Goal: Task Accomplishment & Management: Manage account settings

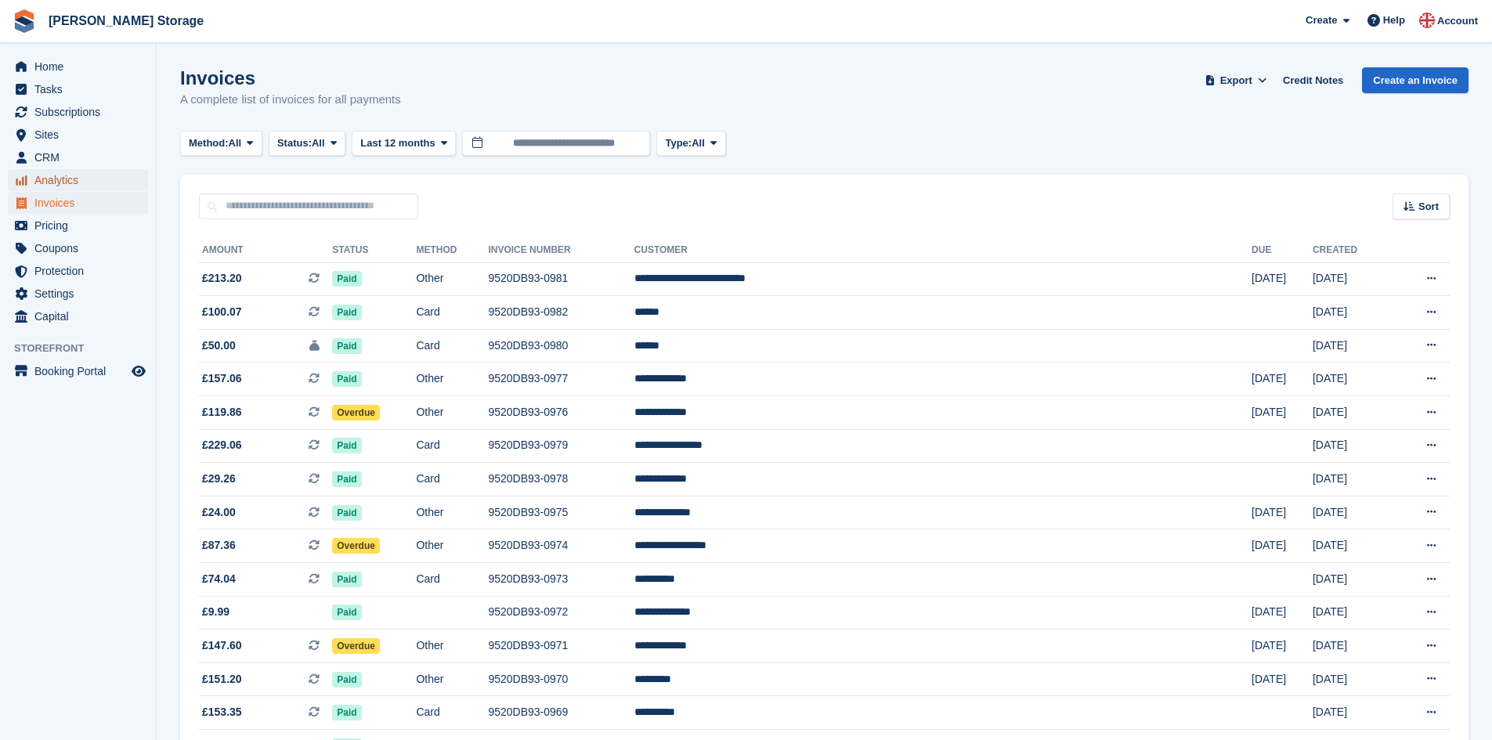
click at [78, 177] on span "Analytics" at bounding box center [81, 180] width 94 height 22
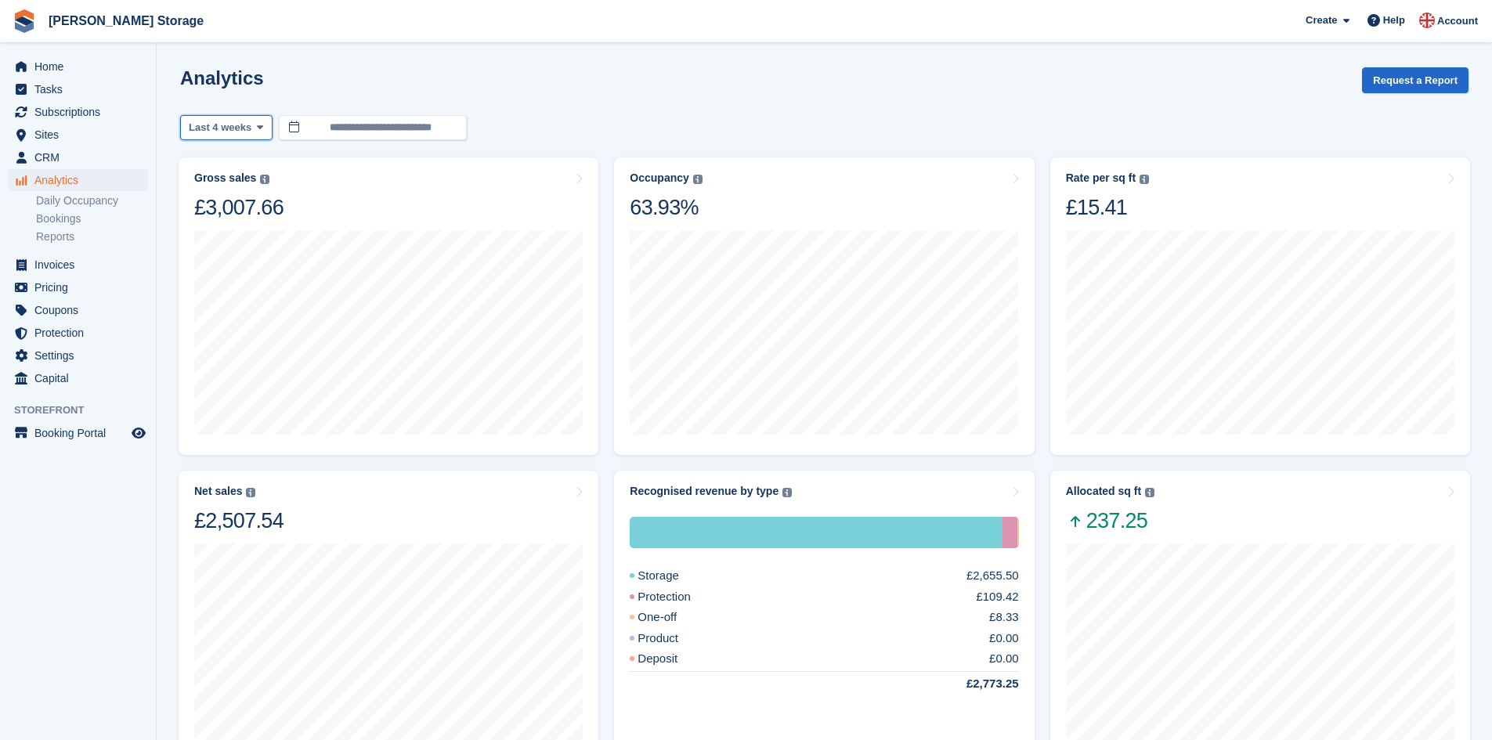
click at [208, 125] on span "Last 4 weeks" at bounding box center [220, 128] width 63 height 16
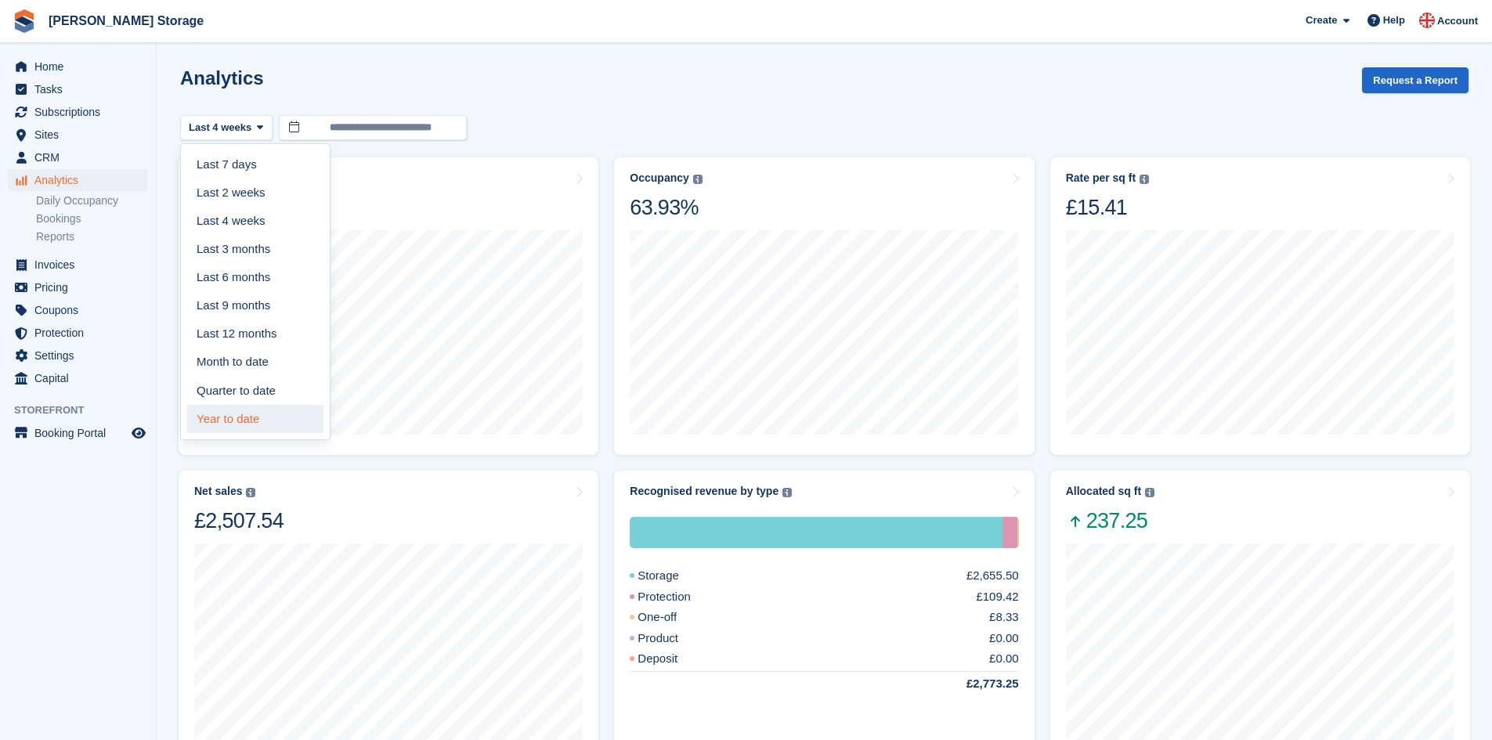
click at [248, 416] on link "Year to date" at bounding box center [255, 419] width 136 height 28
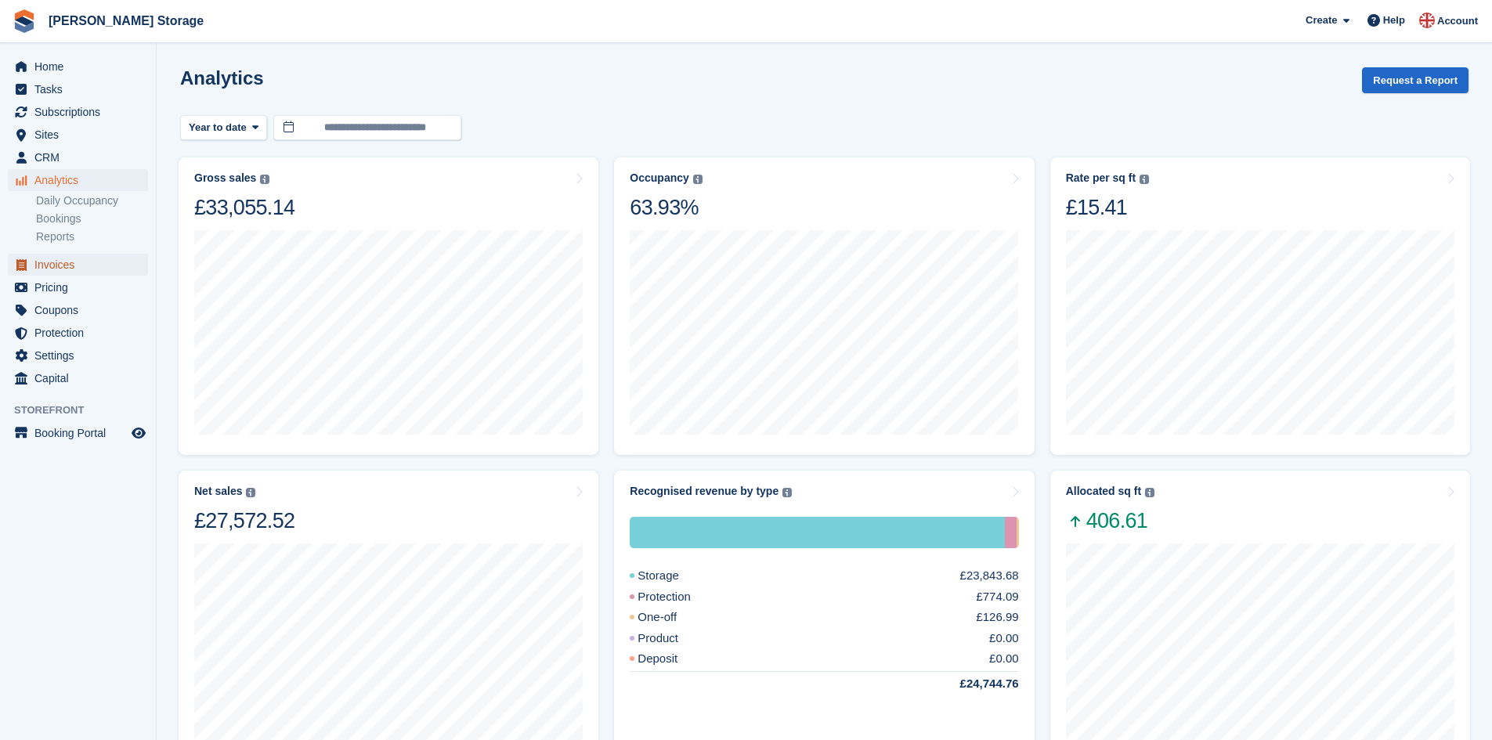
click at [77, 266] on span "Invoices" at bounding box center [81, 265] width 94 height 22
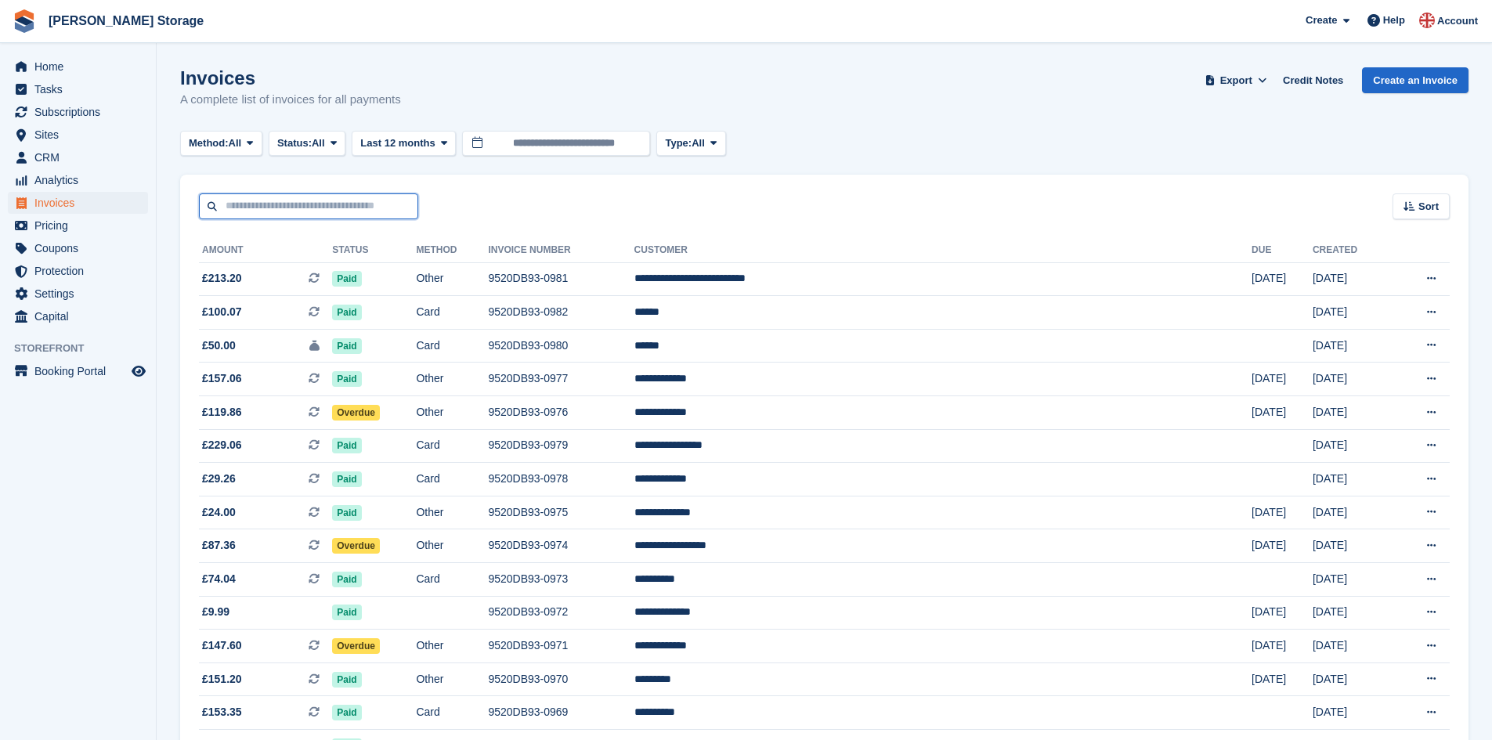
click at [346, 207] on input "text" at bounding box center [308, 206] width 219 height 26
type input "*****"
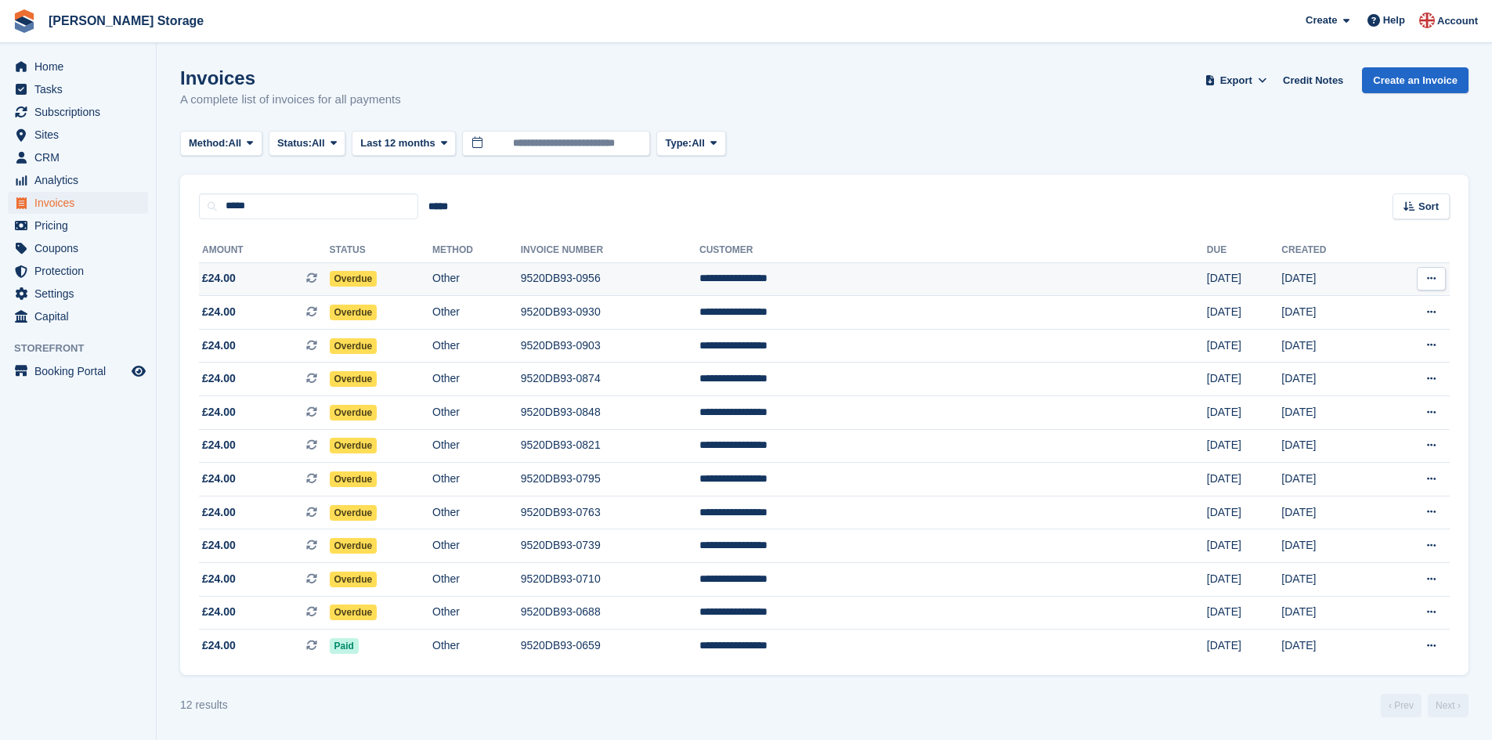
click at [683, 284] on td "9520DB93-0956" at bounding box center [610, 279] width 179 height 34
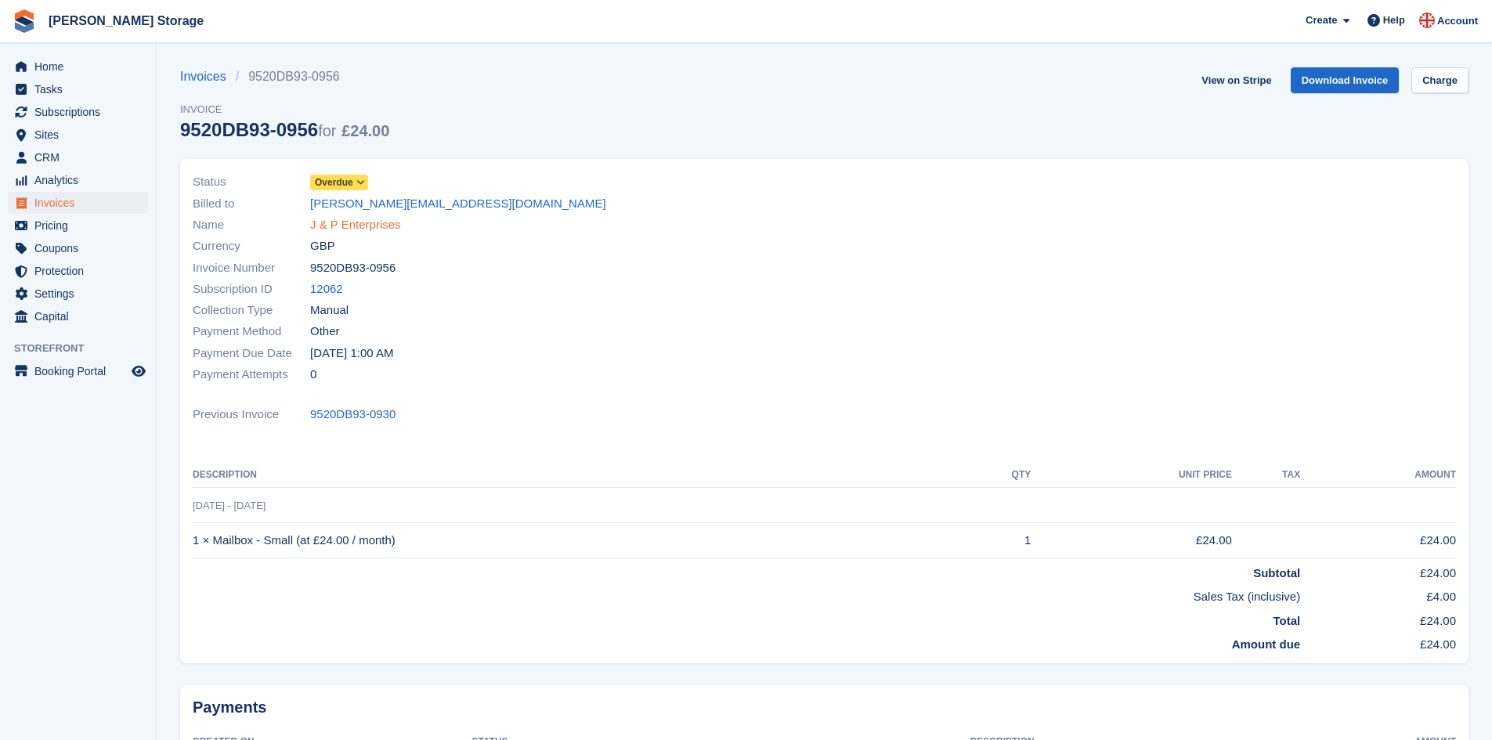
click at [341, 221] on link "J & P Enterprises" at bounding box center [355, 225] width 91 height 18
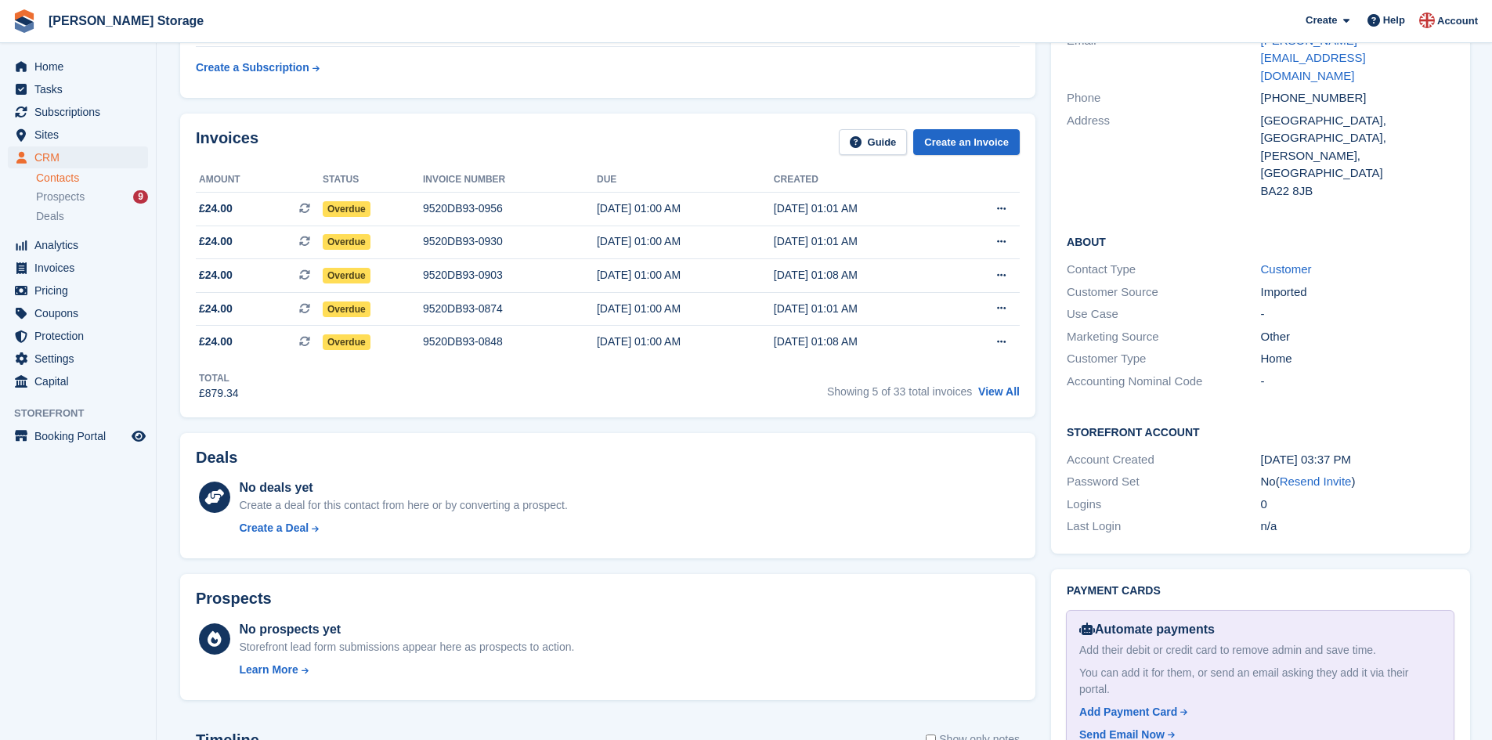
scroll to position [367, 0]
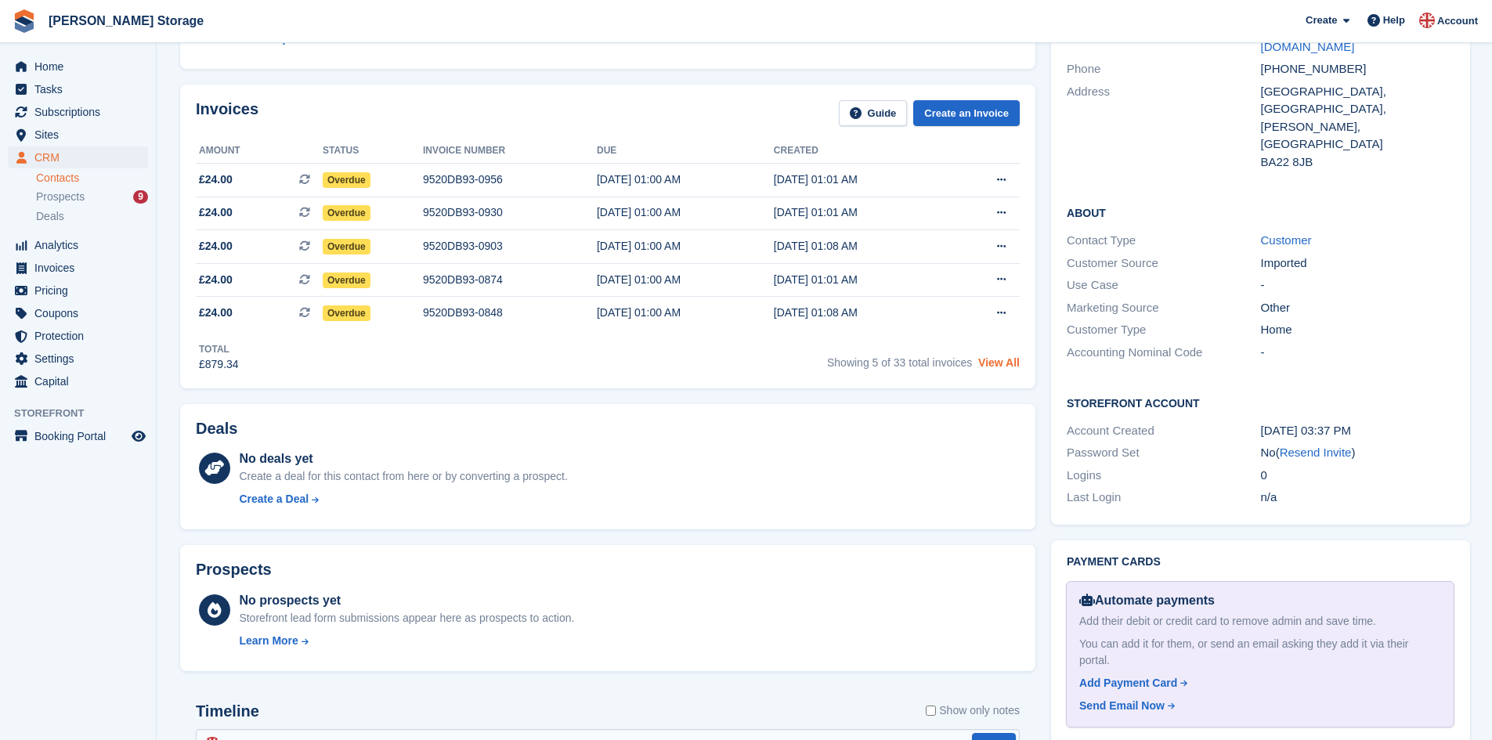
click at [999, 365] on link "View All" at bounding box center [999, 362] width 42 height 13
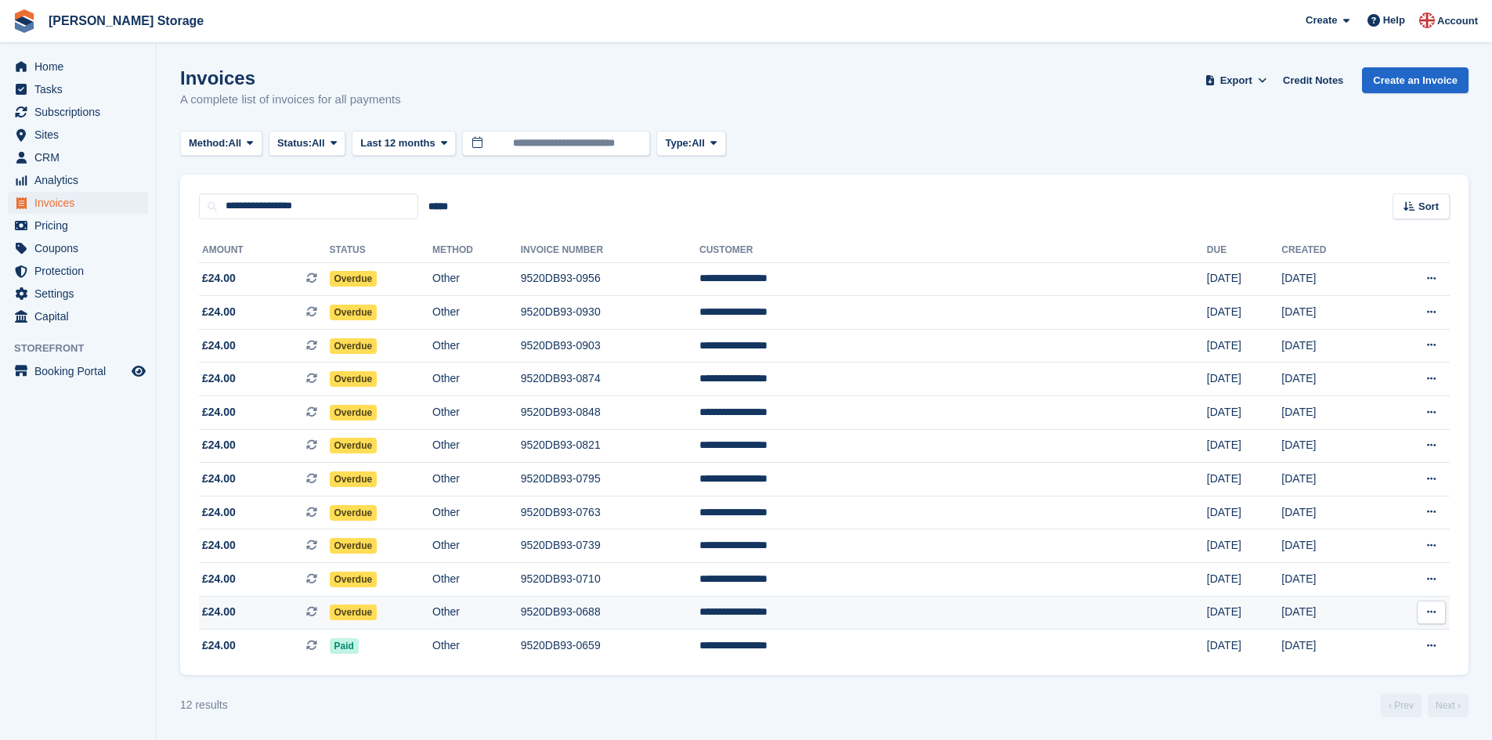
click at [515, 616] on td "Other" at bounding box center [476, 613] width 89 height 34
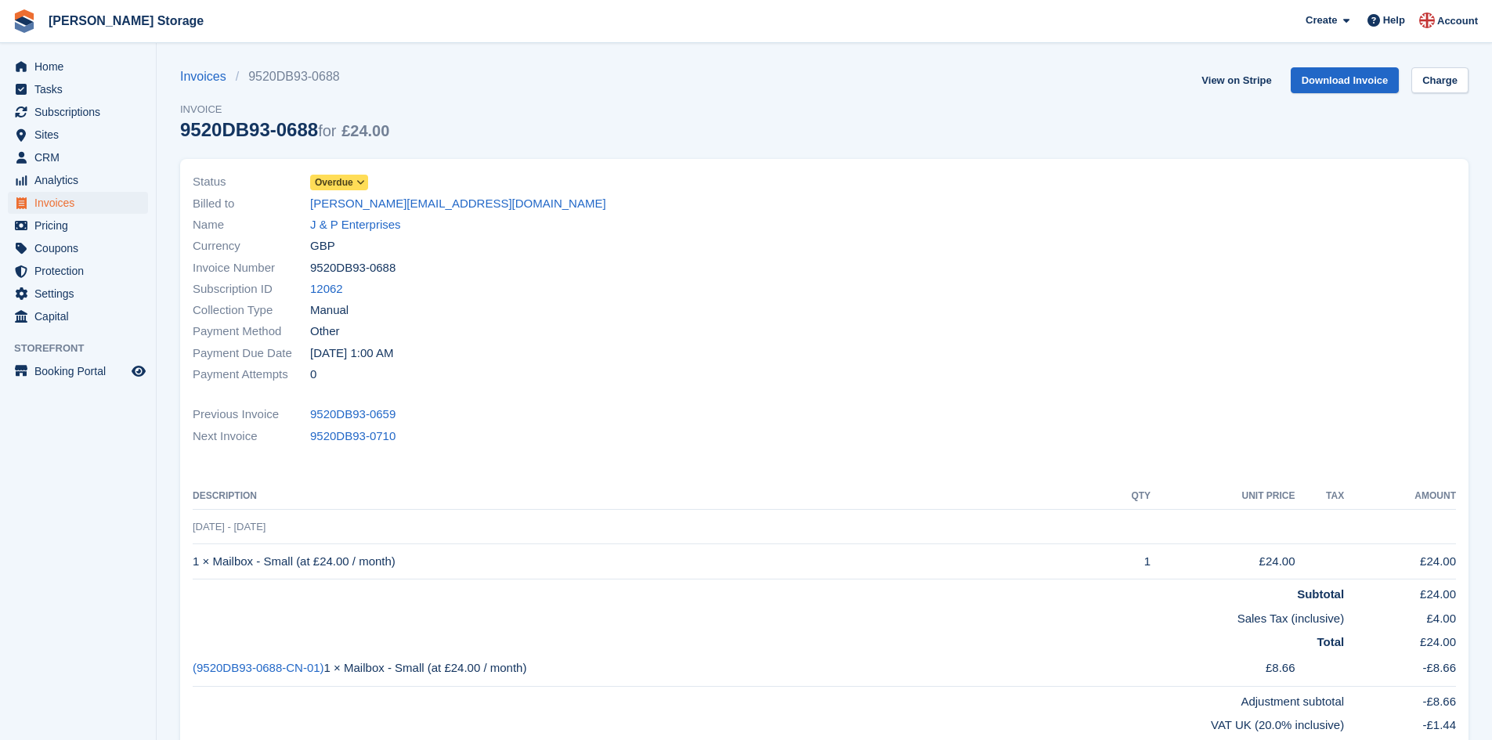
click at [356, 182] on icon at bounding box center [360, 182] width 9 height 9
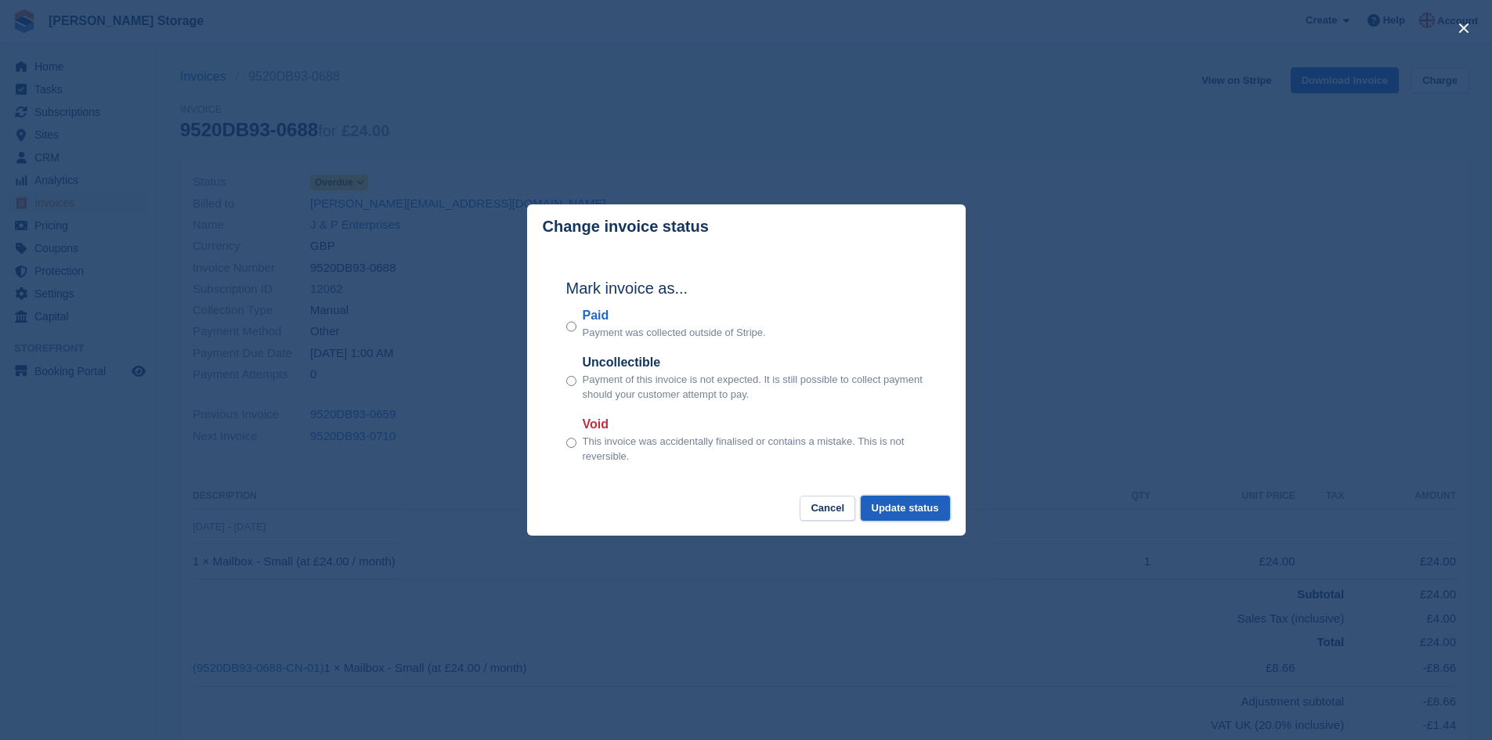
click at [932, 508] on button "Update status" at bounding box center [905, 509] width 89 height 26
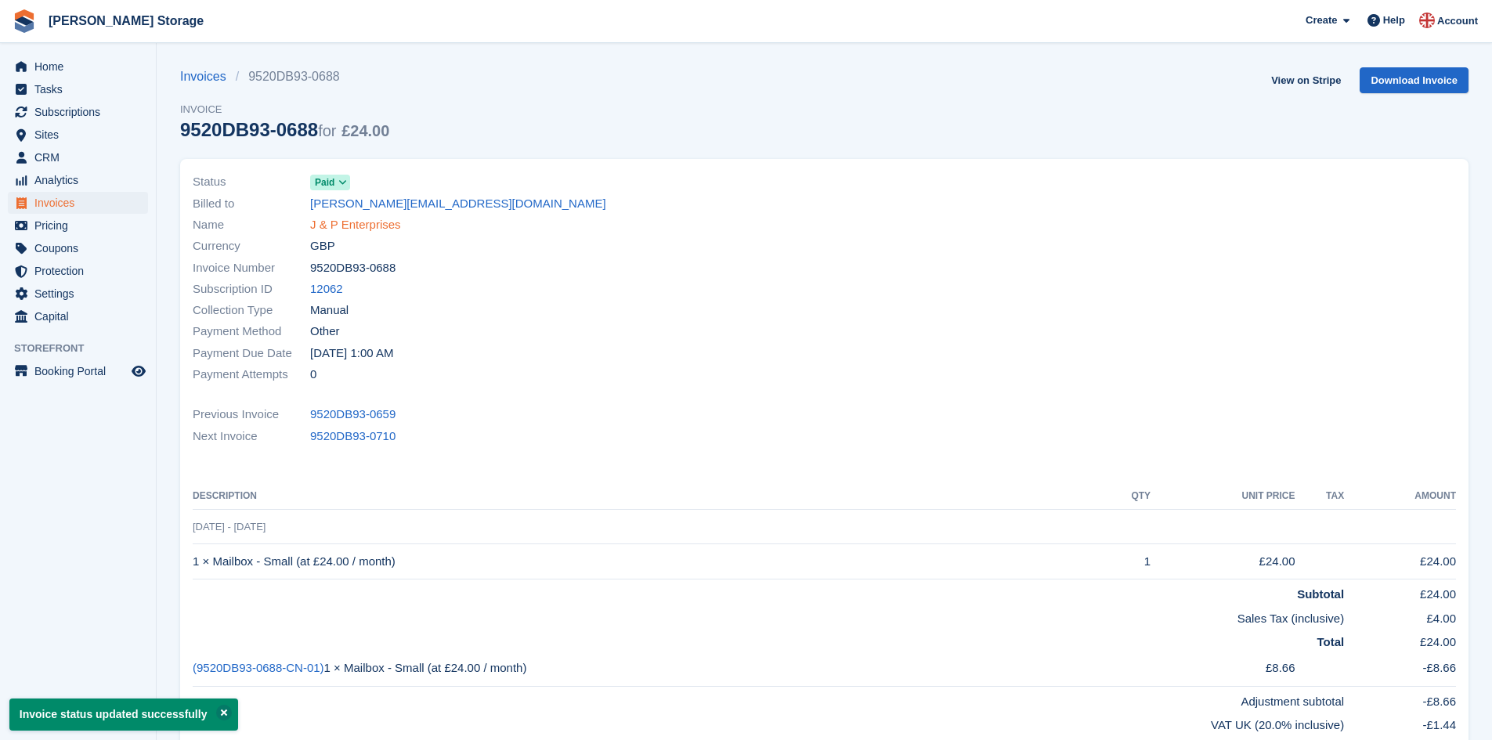
click at [378, 226] on link "J & P Enterprises" at bounding box center [355, 225] width 91 height 18
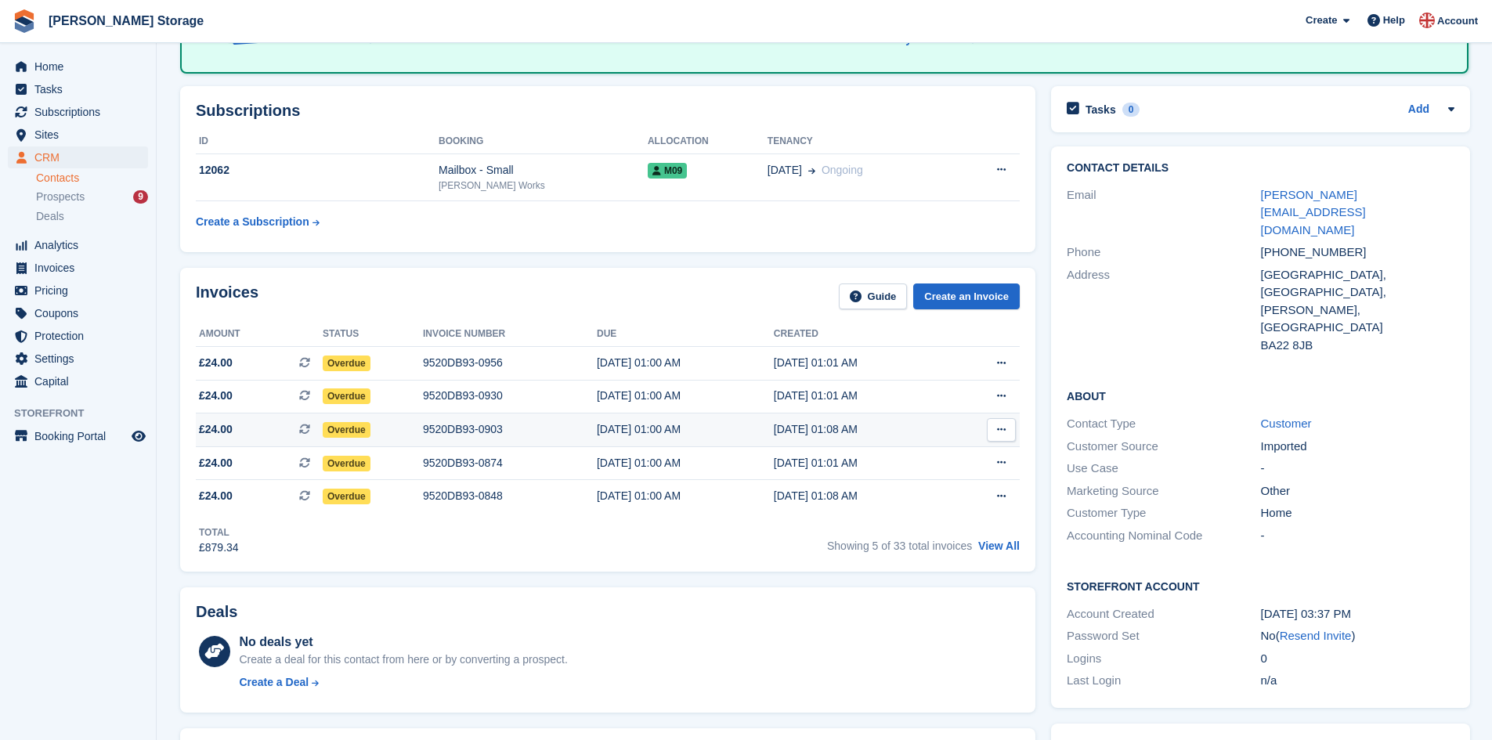
scroll to position [350, 0]
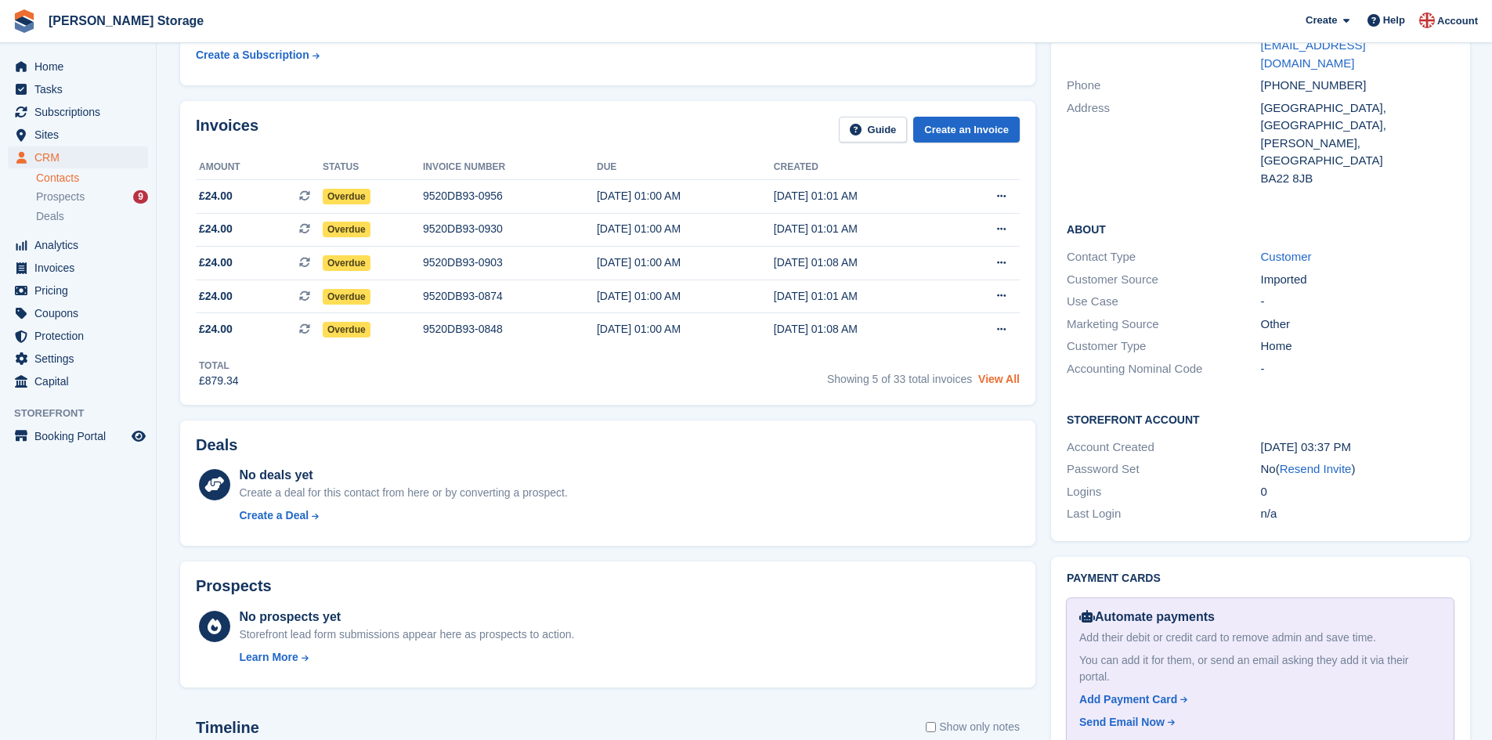
click at [990, 375] on link "View All" at bounding box center [999, 379] width 42 height 13
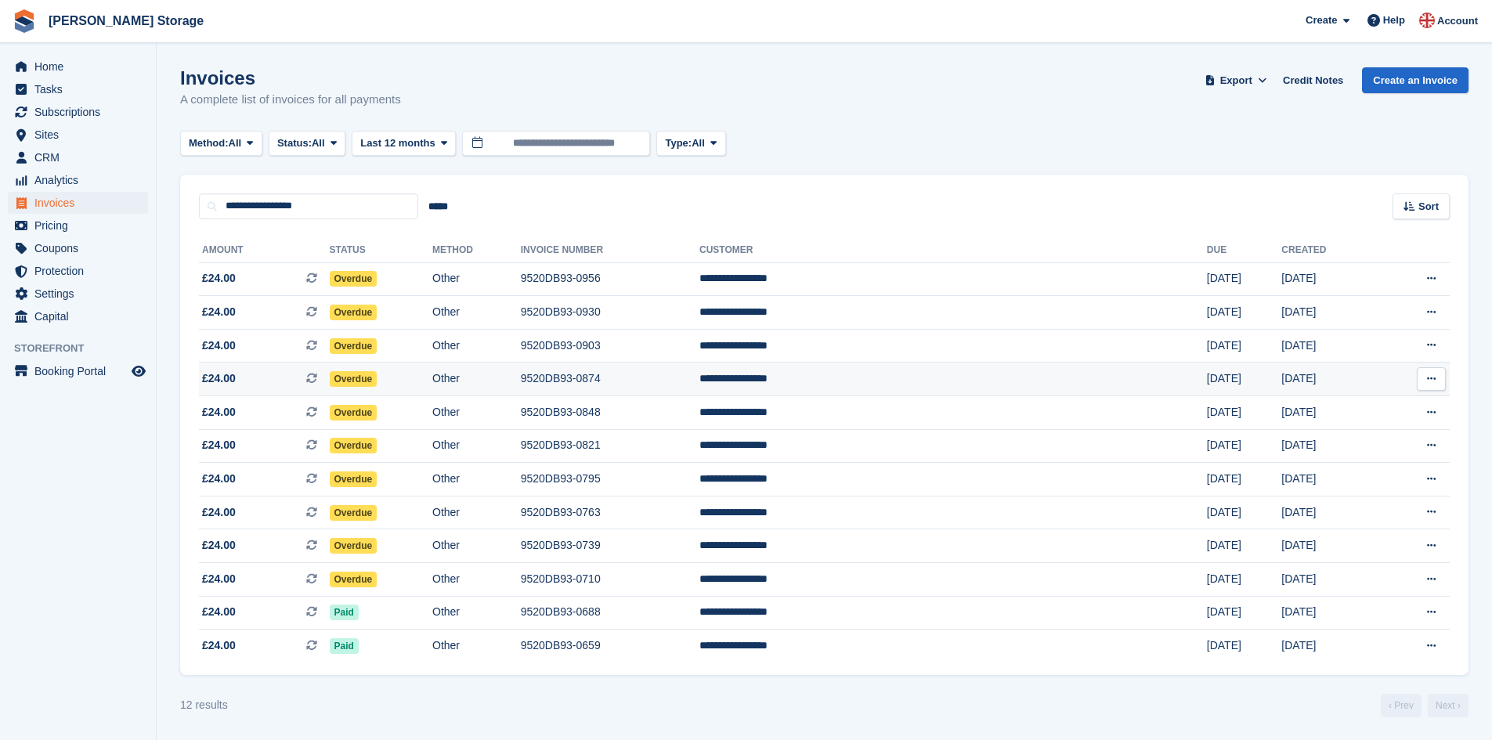
scroll to position [1, 0]
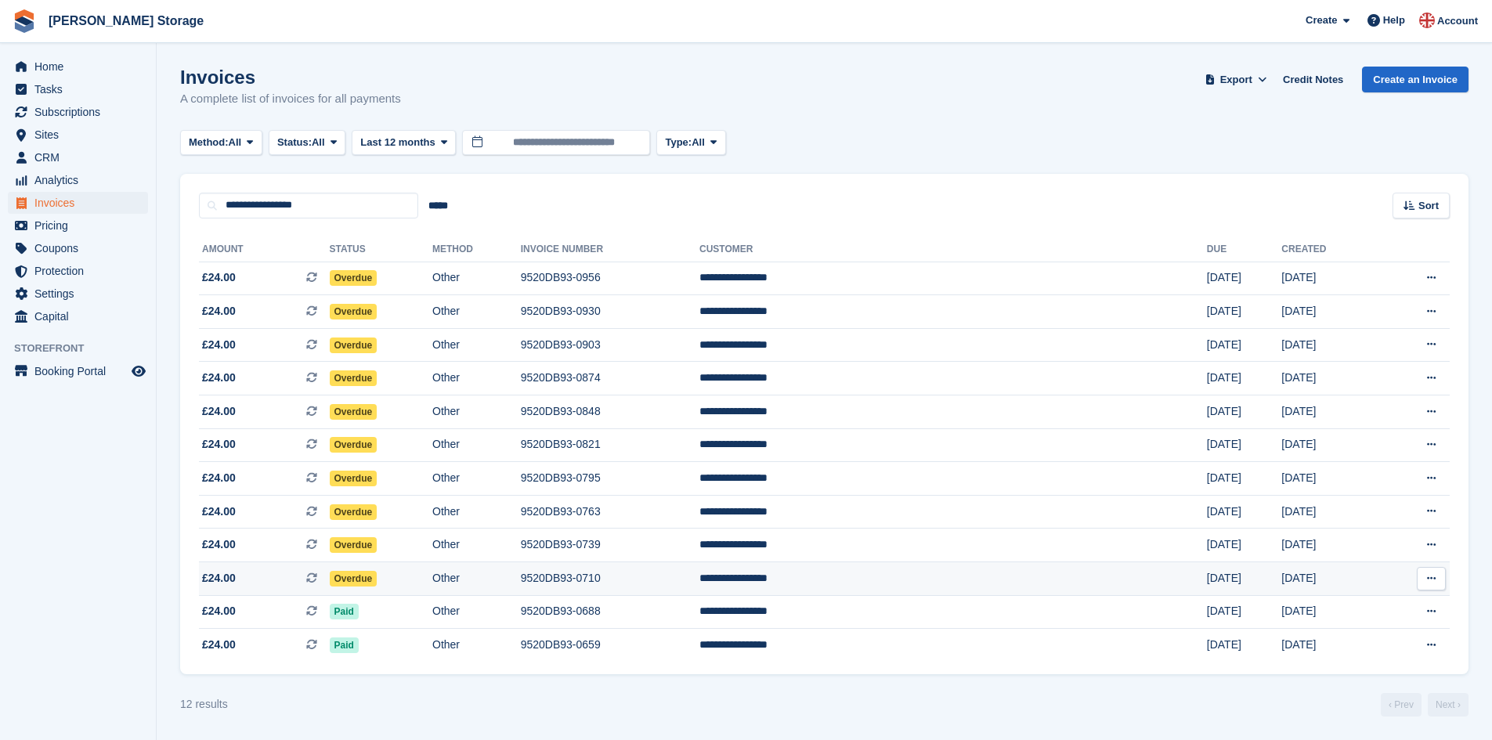
click at [676, 582] on td "9520DB93-0710" at bounding box center [610, 579] width 179 height 34
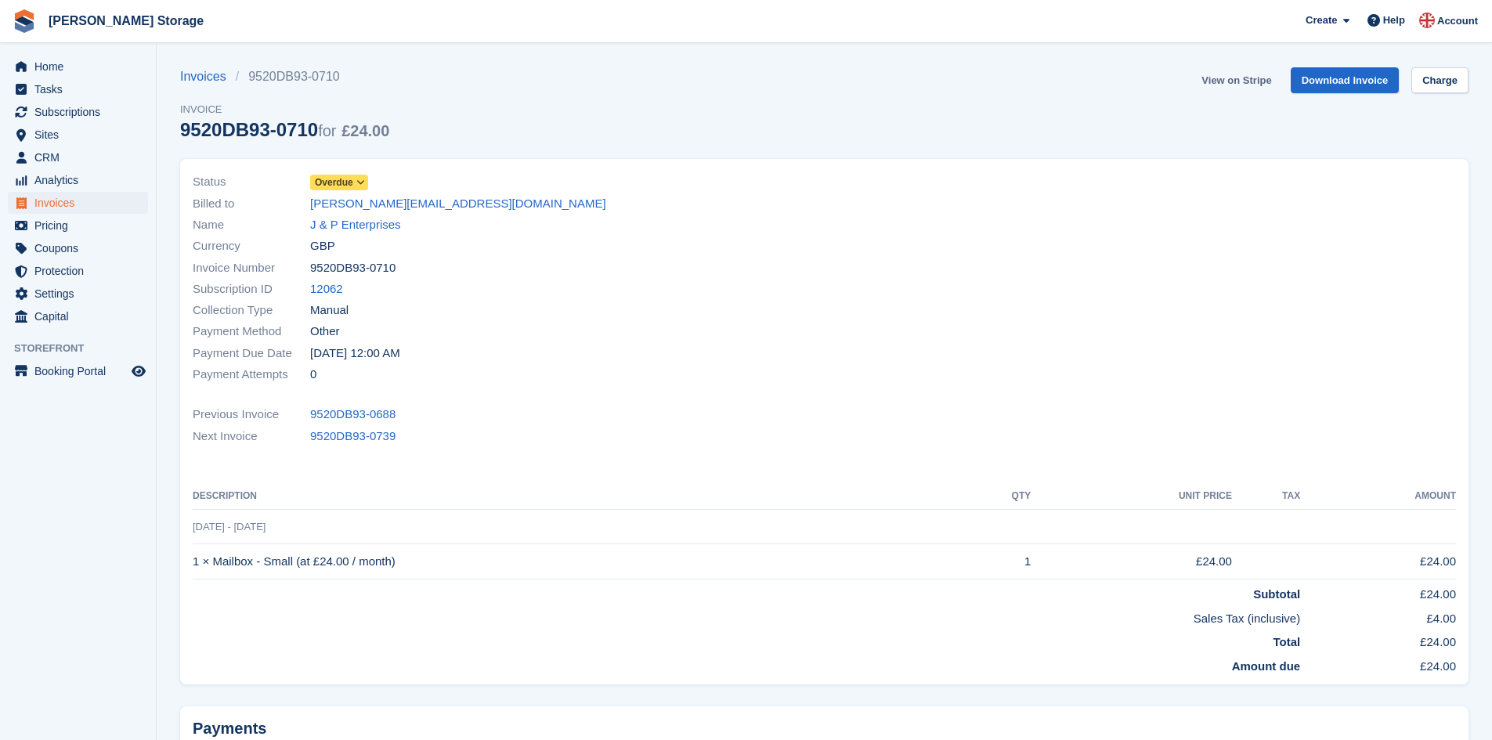
click at [1232, 83] on link "View on Stripe" at bounding box center [1236, 80] width 82 height 26
click at [363, 219] on link "J & P Enterprises" at bounding box center [355, 225] width 91 height 18
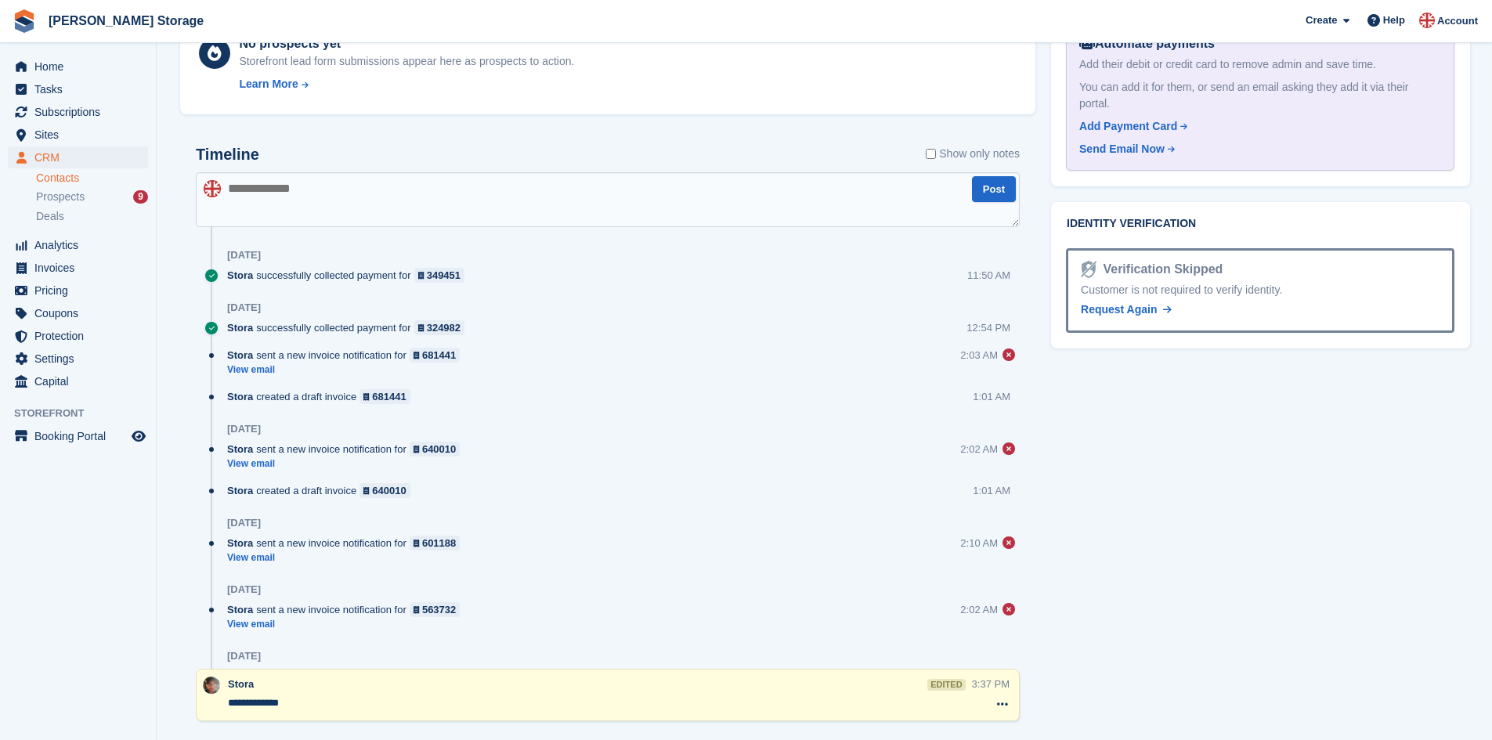
scroll to position [960, 0]
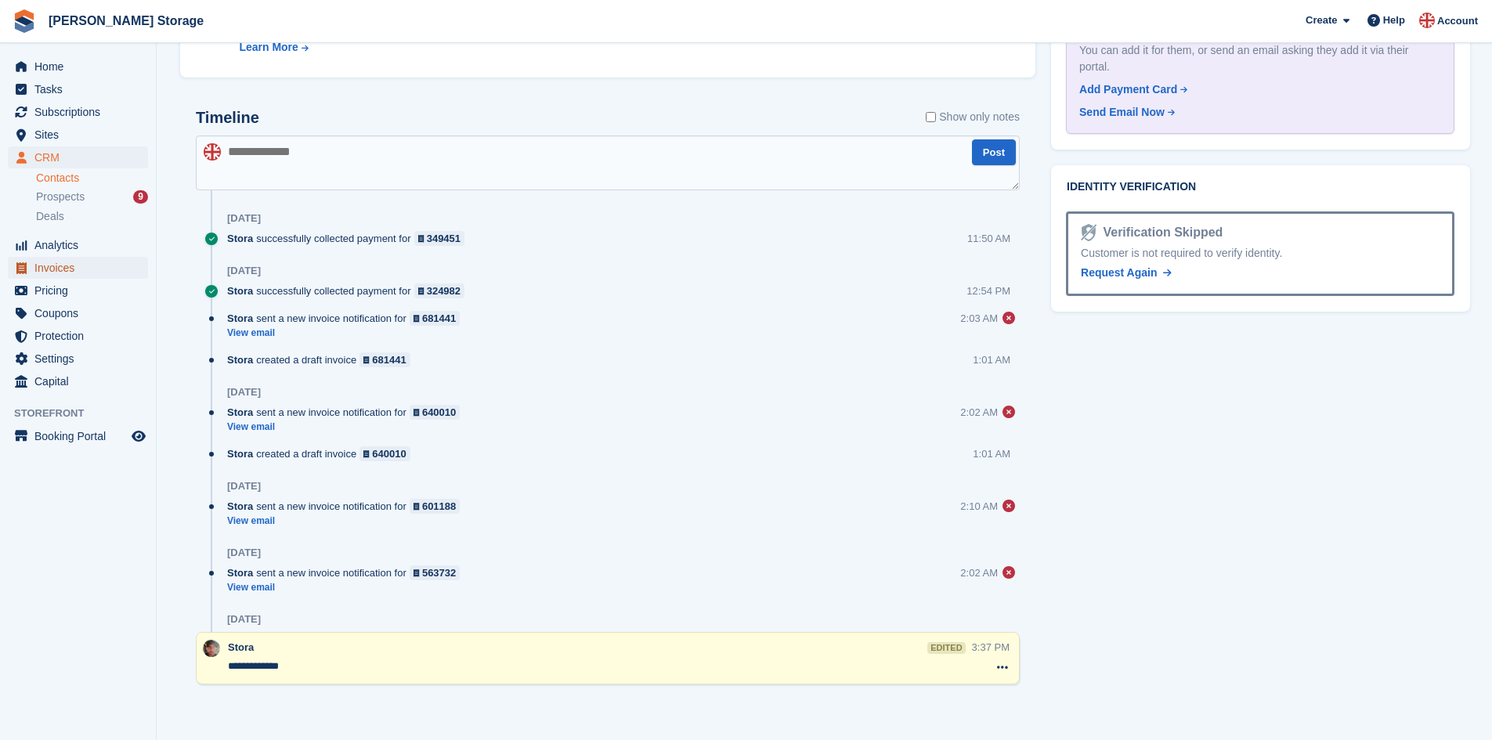
click at [89, 270] on span "Invoices" at bounding box center [81, 268] width 94 height 22
